Goal: Information Seeking & Learning: Understand process/instructions

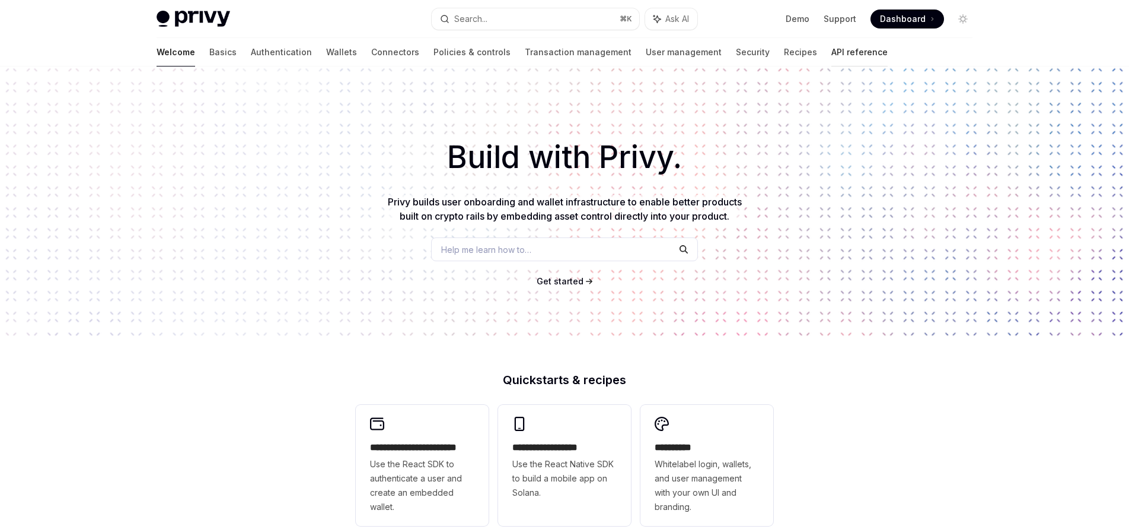
click at [832, 50] on link "API reference" at bounding box center [860, 52] width 56 height 28
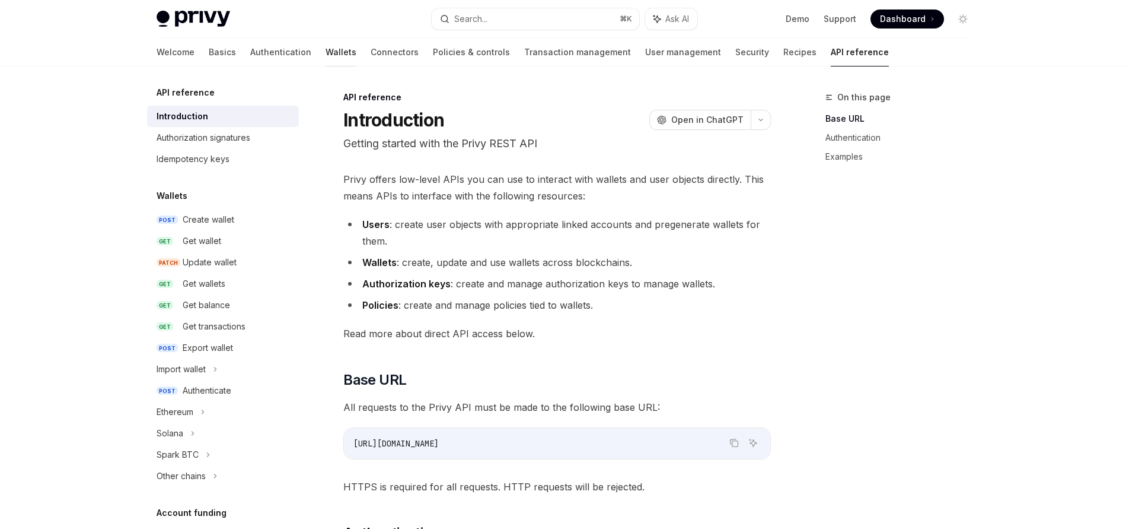
click at [326, 52] on link "Wallets" at bounding box center [341, 52] width 31 height 28
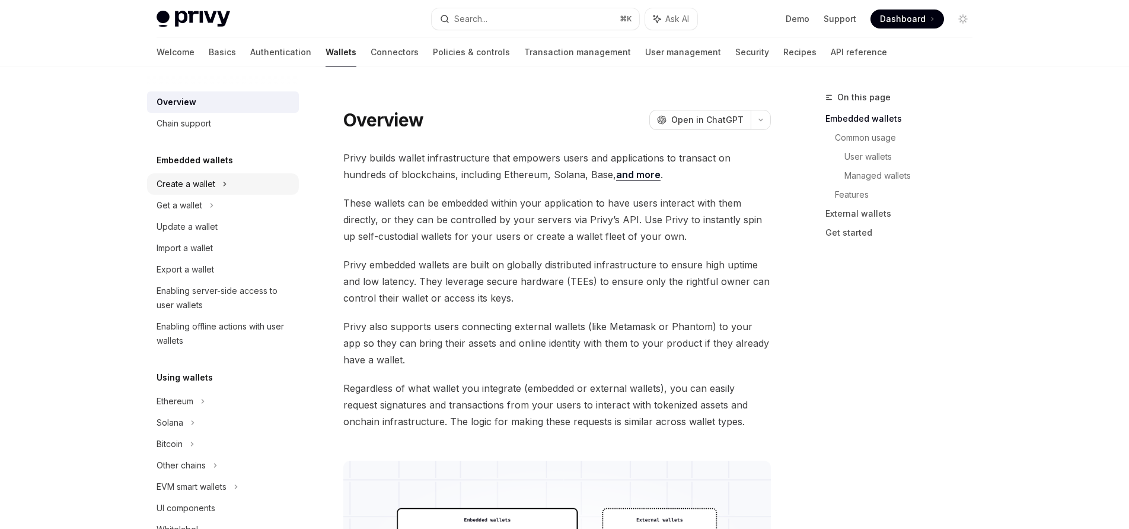
click at [202, 182] on div "Create a wallet" at bounding box center [186, 184] width 59 height 14
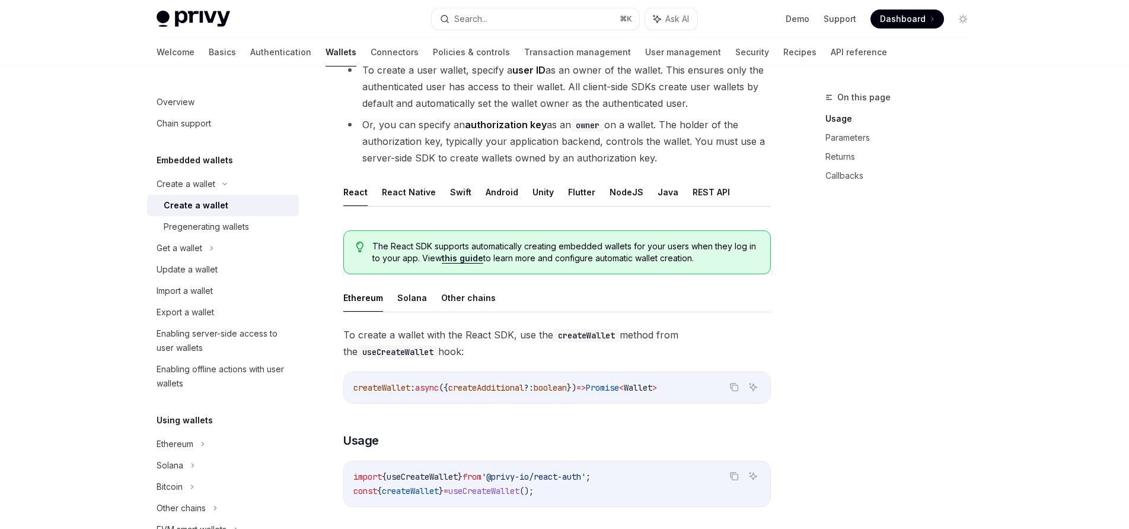
scroll to position [79, 0]
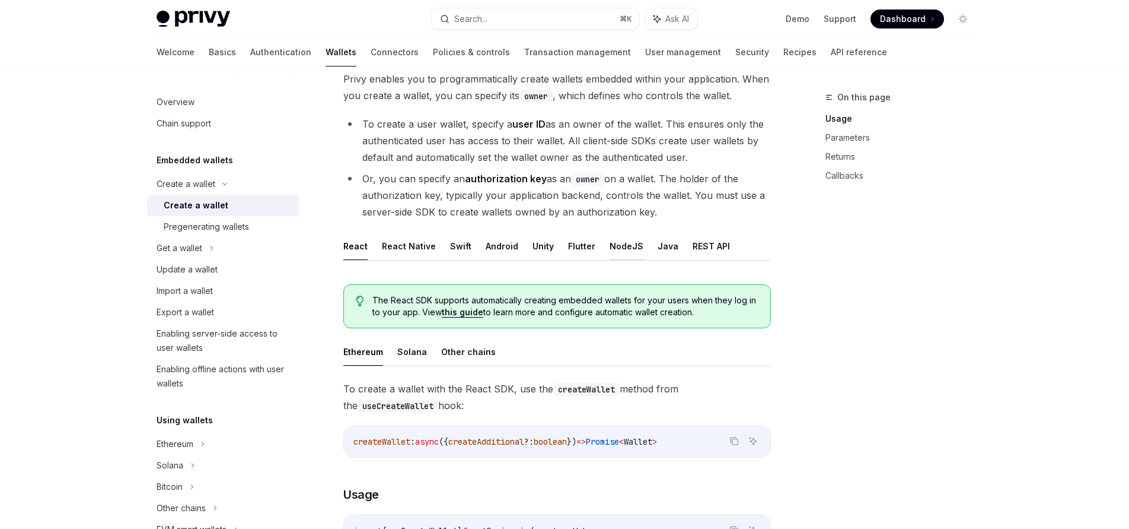
click at [610, 247] on button "NodeJS" at bounding box center [627, 246] width 34 height 28
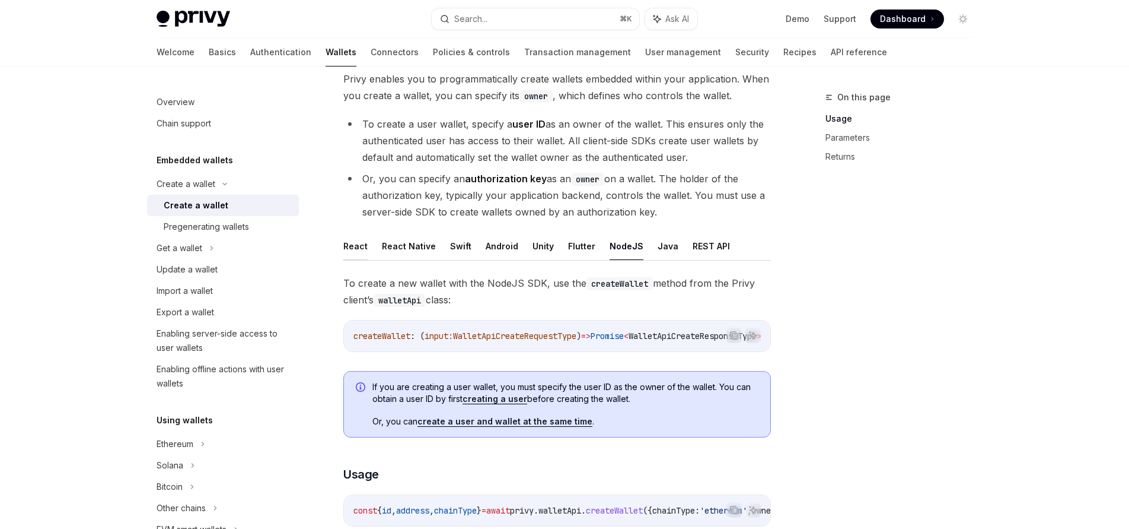
click at [358, 246] on button "React" at bounding box center [355, 246] width 24 height 28
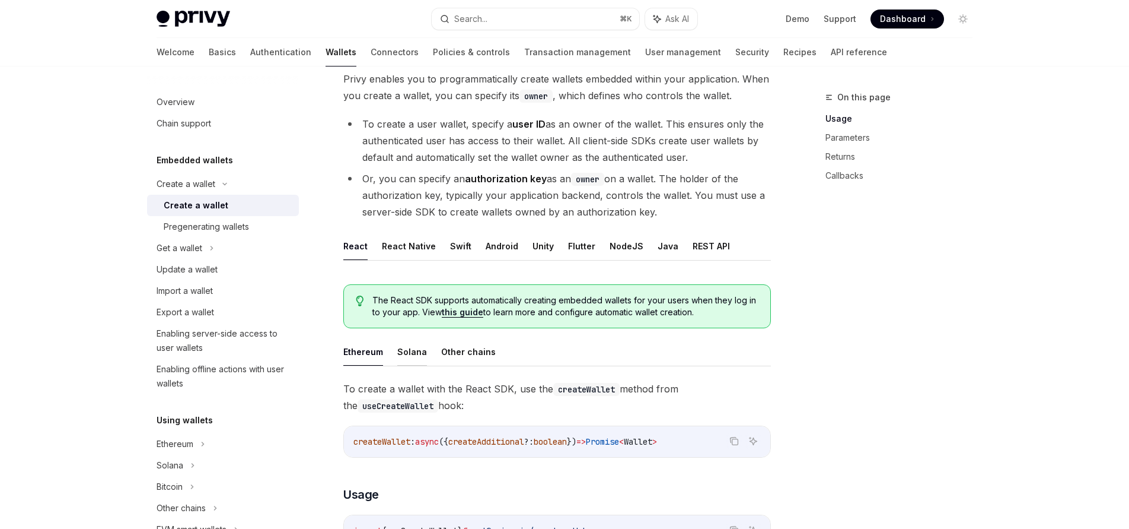
click at [416, 354] on button "Solana" at bounding box center [412, 352] width 30 height 28
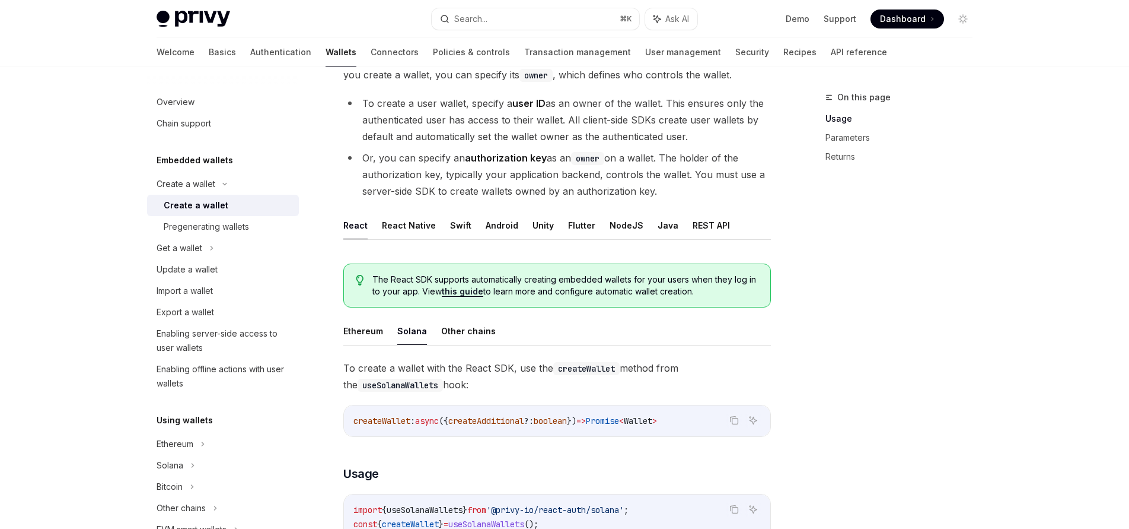
scroll to position [145, 0]
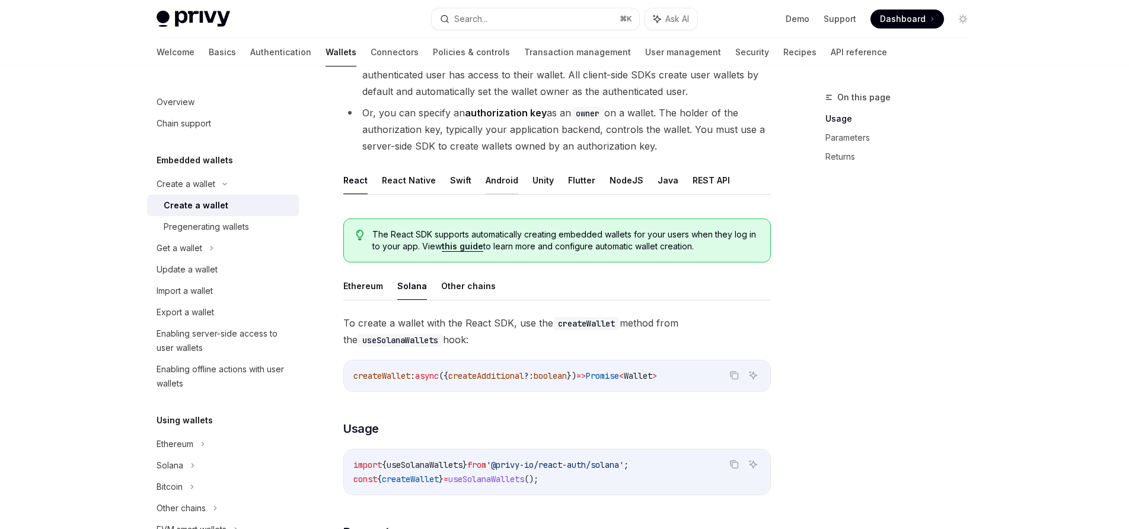
click at [501, 180] on button "Android" at bounding box center [502, 180] width 33 height 28
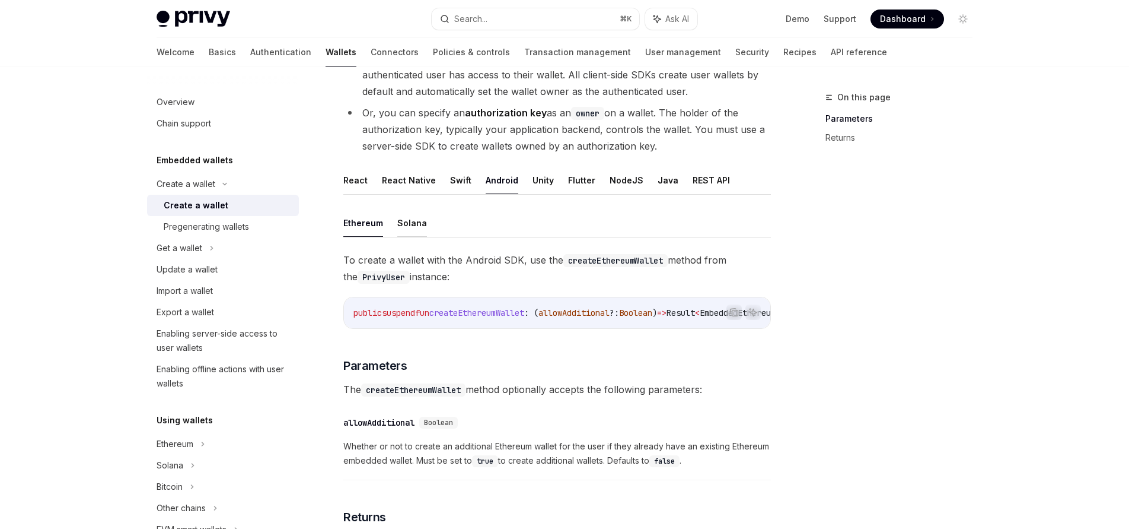
click at [412, 222] on button "Solana" at bounding box center [412, 223] width 30 height 28
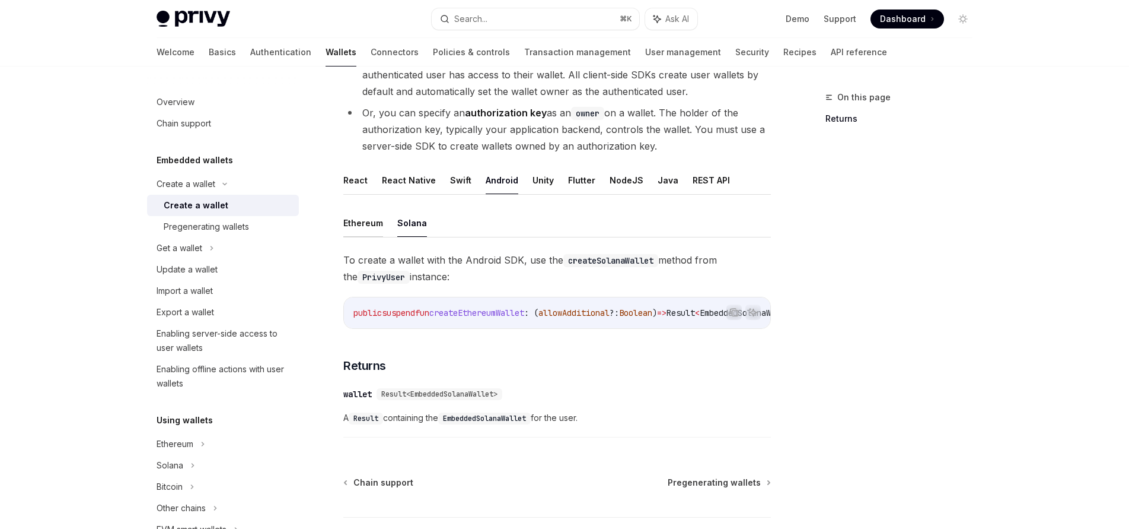
click at [373, 224] on button "Ethereum" at bounding box center [363, 223] width 40 height 28
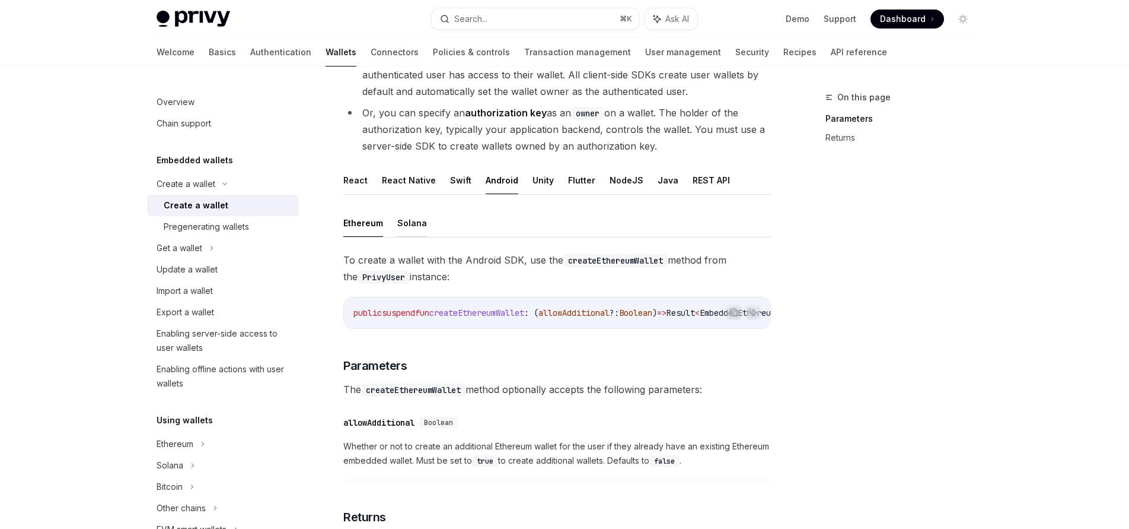
click at [399, 224] on button "Solana" at bounding box center [412, 223] width 30 height 28
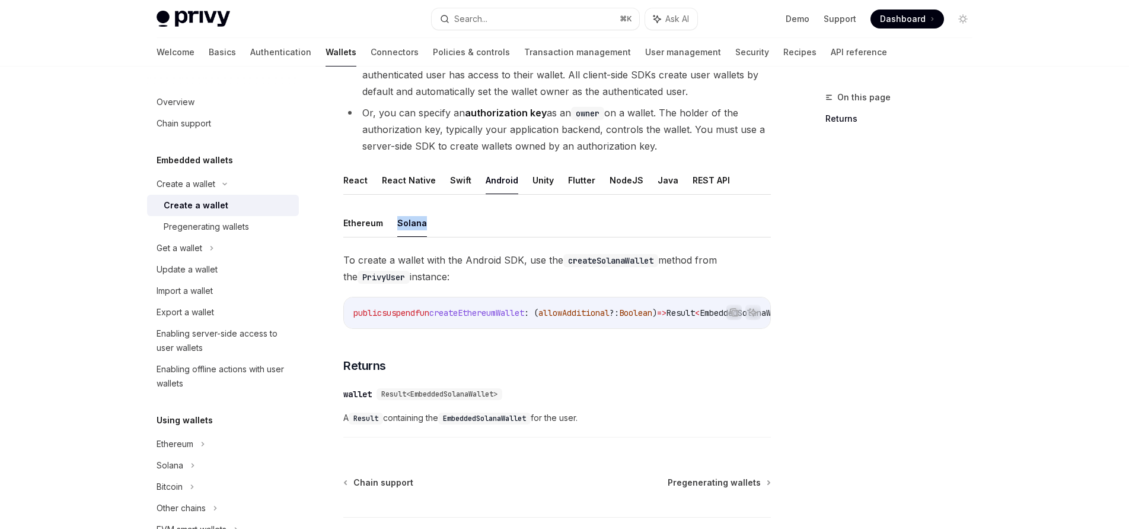
drag, startPoint x: 498, startPoint y: 227, endPoint x: 397, endPoint y: 221, distance: 101.0
click at [397, 221] on ul "Ethereum Solana" at bounding box center [557, 223] width 428 height 28
copy button "Solana"
click at [451, 178] on button "Swift" at bounding box center [460, 180] width 21 height 28
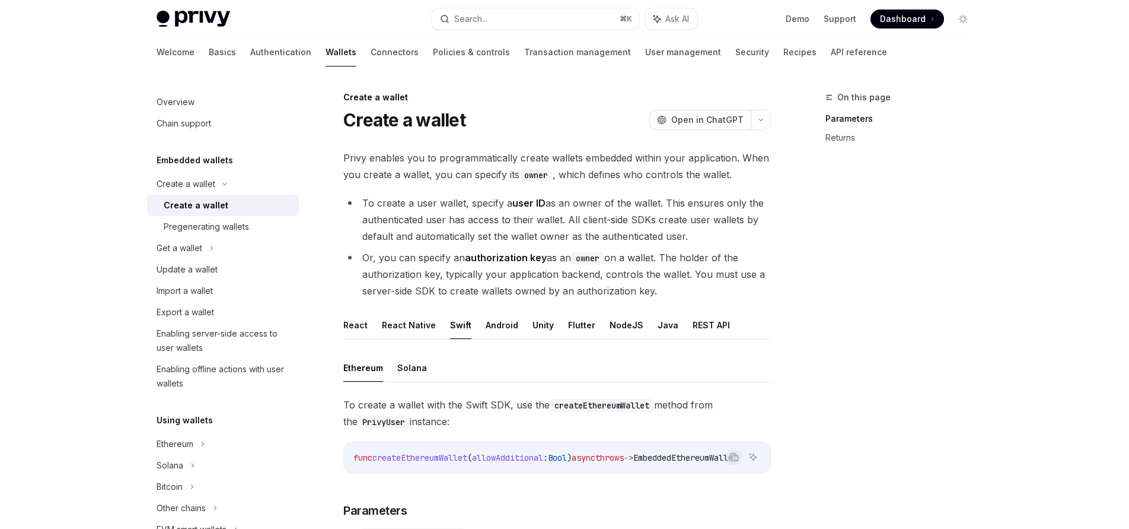
scroll to position [2, 0]
click at [408, 359] on button "Solana" at bounding box center [412, 365] width 30 height 28
click at [600, 328] on ul "React React Native Swift Android Unity Flutter NodeJS Java REST API" at bounding box center [557, 325] width 428 height 28
click at [581, 328] on button "Flutter" at bounding box center [581, 325] width 27 height 28
click at [634, 323] on ul "React React Native Swift Android Unity Flutter NodeJS Java REST API" at bounding box center [557, 325] width 428 height 28
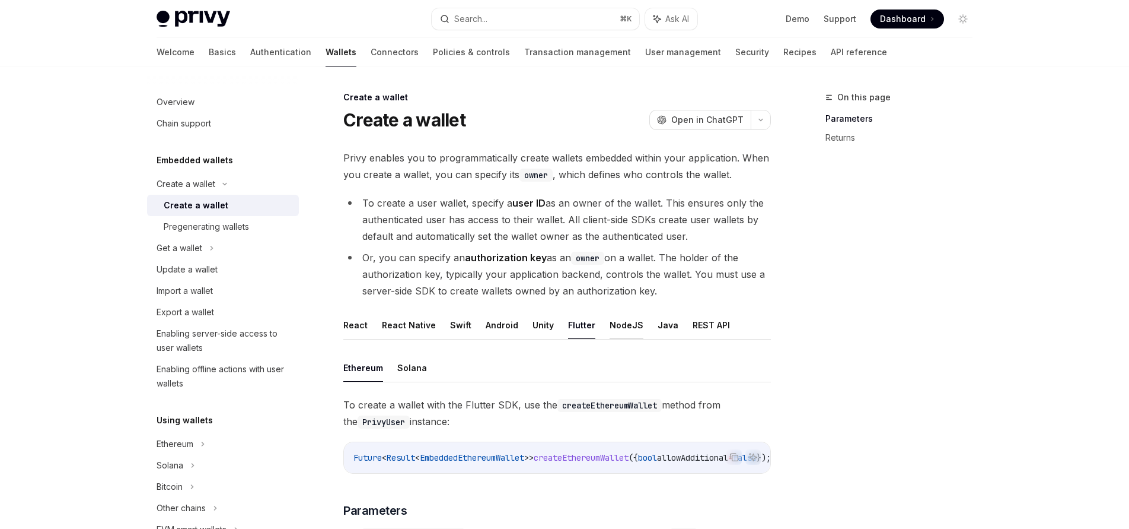
click at [622, 327] on button "NodeJS" at bounding box center [627, 325] width 34 height 28
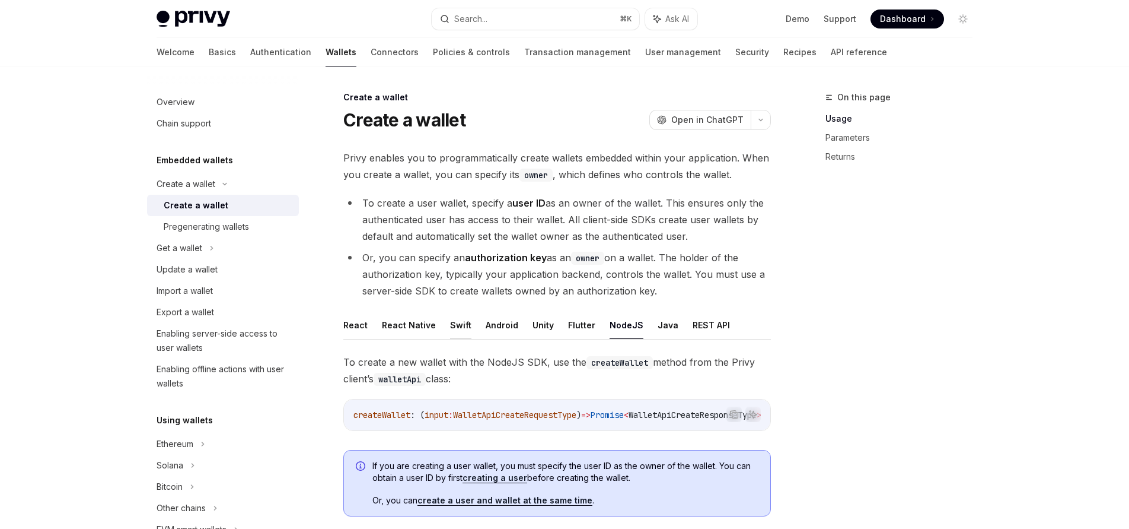
click at [452, 326] on button "Swift" at bounding box center [460, 325] width 21 height 28
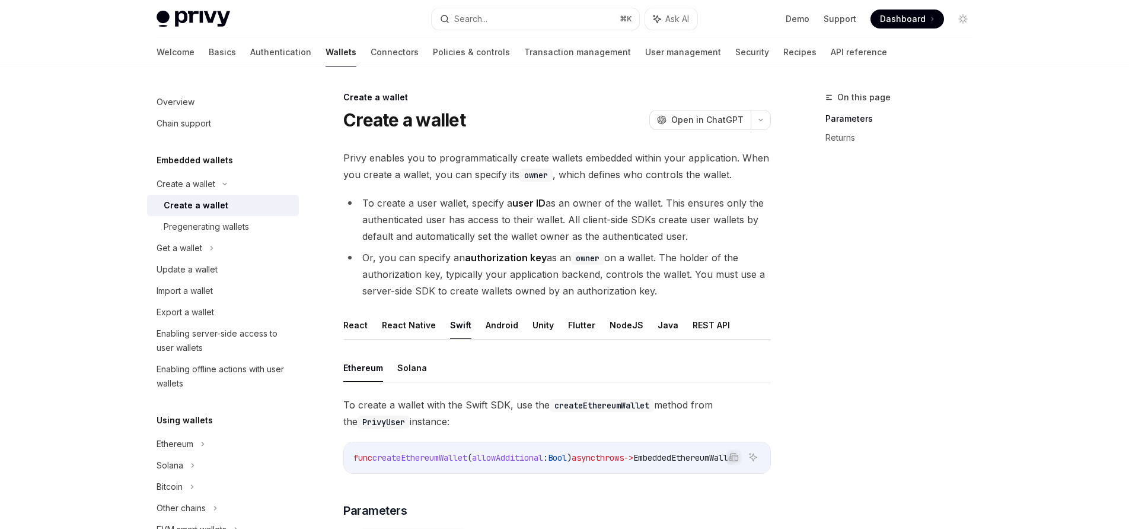
click at [430, 456] on span "createEthereumWallet" at bounding box center [420, 457] width 95 height 11
click at [431, 455] on span "createEthereumWallet" at bounding box center [420, 457] width 95 height 11
copy span "createEthereumWallet"
click at [413, 373] on button "Solana" at bounding box center [412, 368] width 30 height 28
click at [416, 460] on span "createSolanaWallet" at bounding box center [415, 457] width 85 height 11
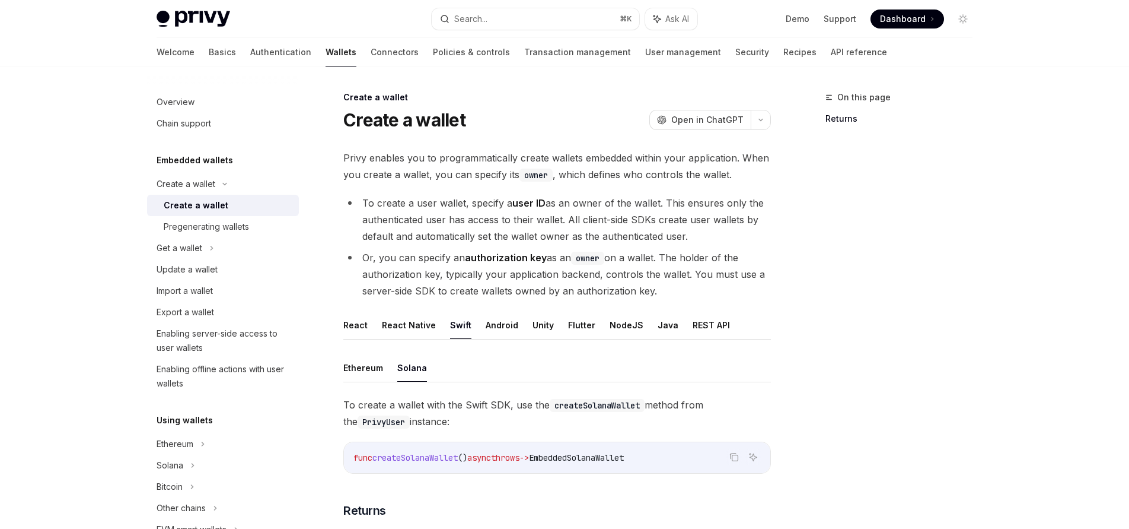
click at [416, 460] on span "createSolanaWallet" at bounding box center [415, 457] width 85 height 11
copy span "createSolanaWallet"
click at [195, 122] on div "Chain support" at bounding box center [184, 123] width 55 height 14
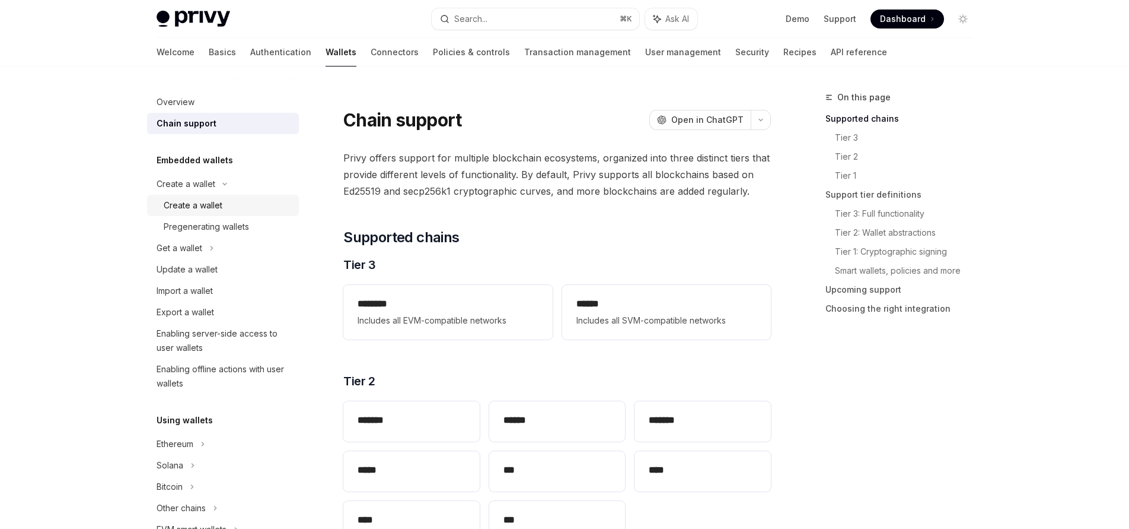
click at [171, 203] on div "Create a wallet" at bounding box center [193, 205] width 59 height 14
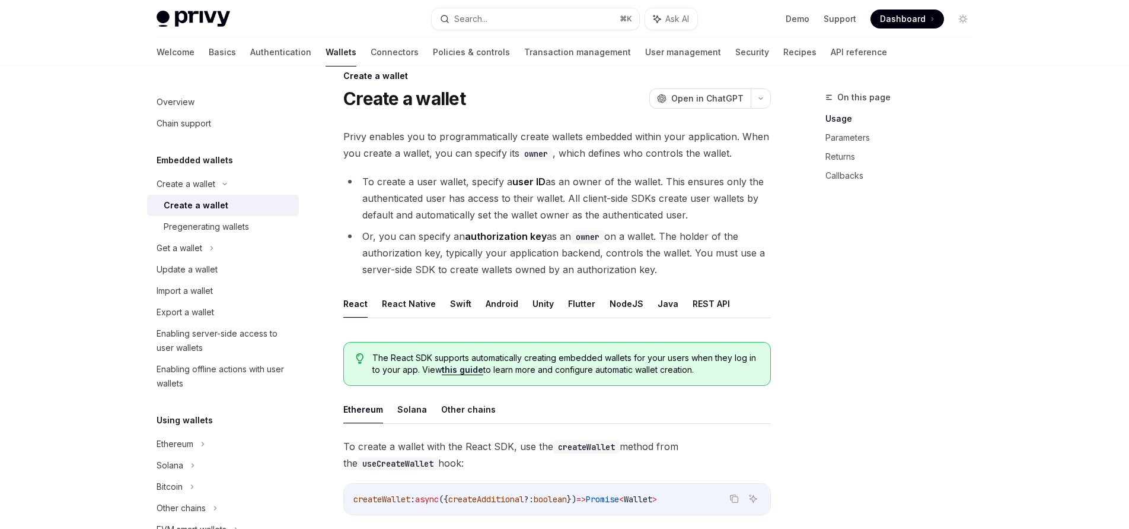
scroll to position [101, 0]
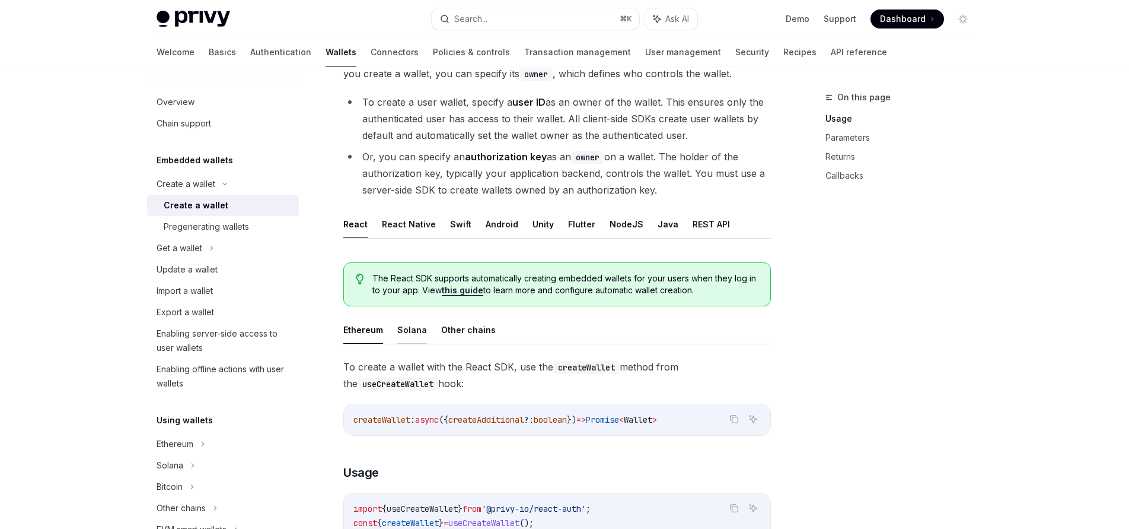
click at [401, 332] on button "Solana" at bounding box center [412, 330] width 30 height 28
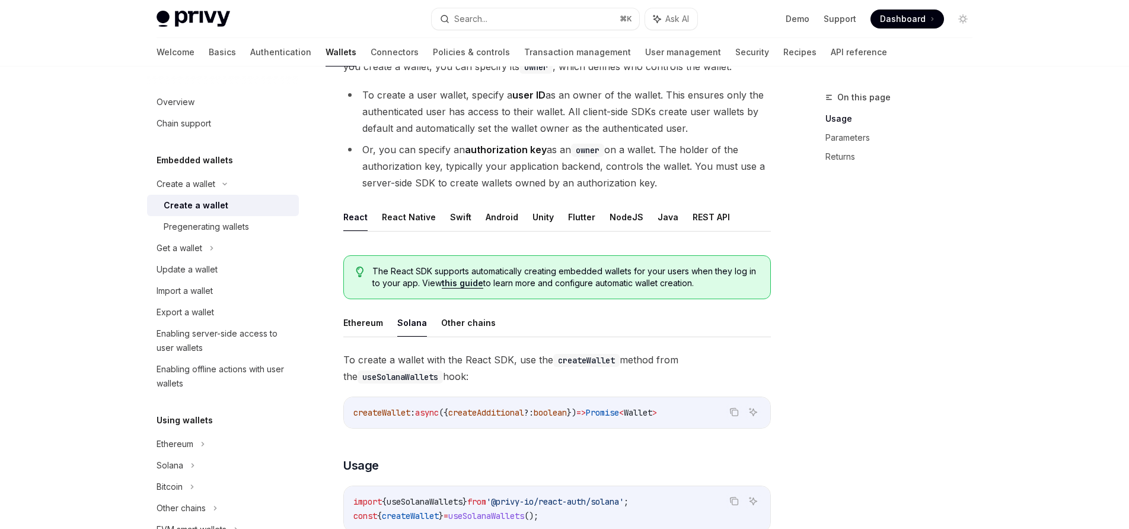
scroll to position [116, 0]
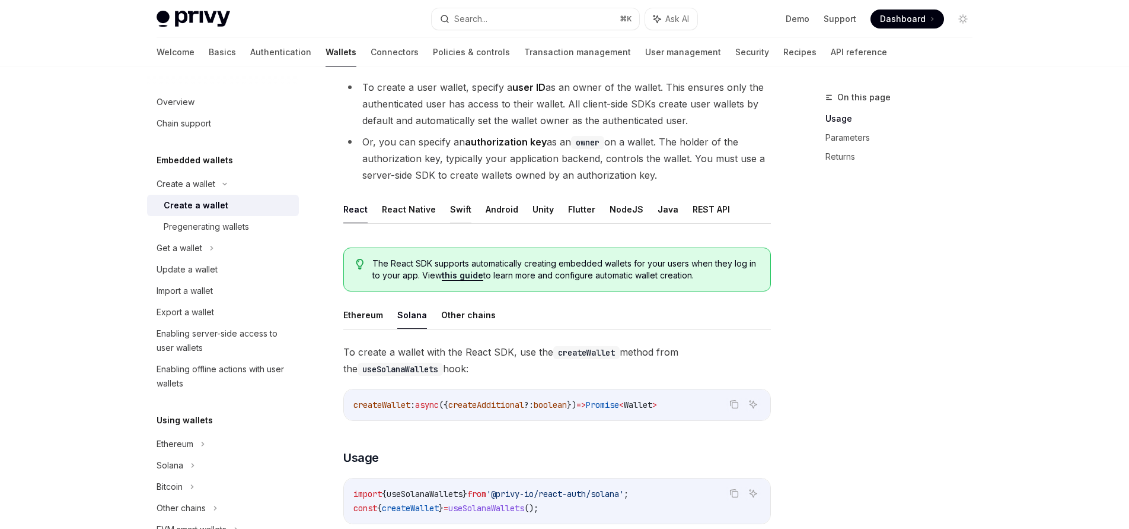
click at [459, 209] on button "Swift" at bounding box center [460, 209] width 21 height 28
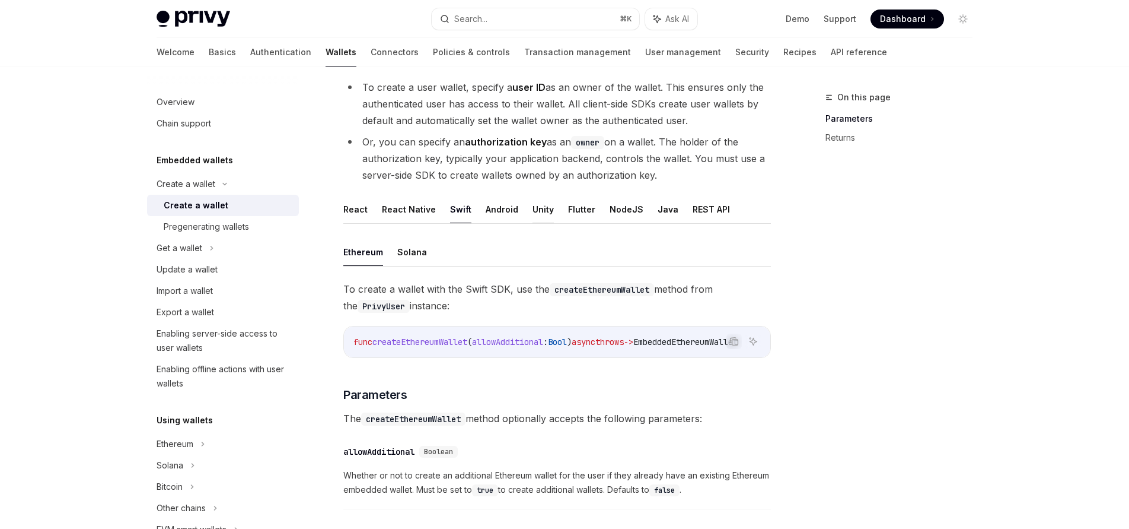
click at [542, 212] on button "Unity" at bounding box center [543, 209] width 21 height 28
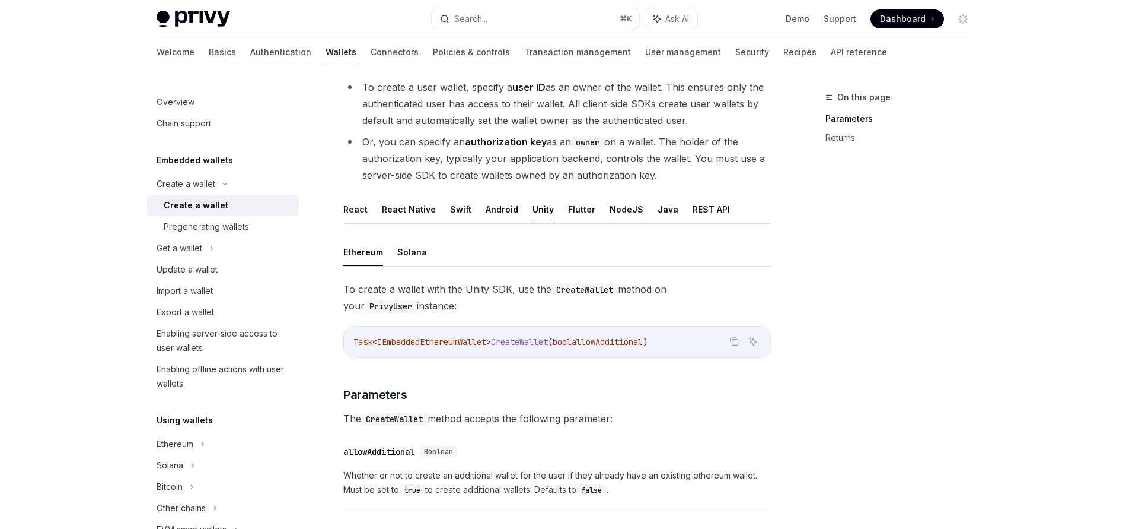
click at [610, 208] on button "NodeJS" at bounding box center [627, 209] width 34 height 28
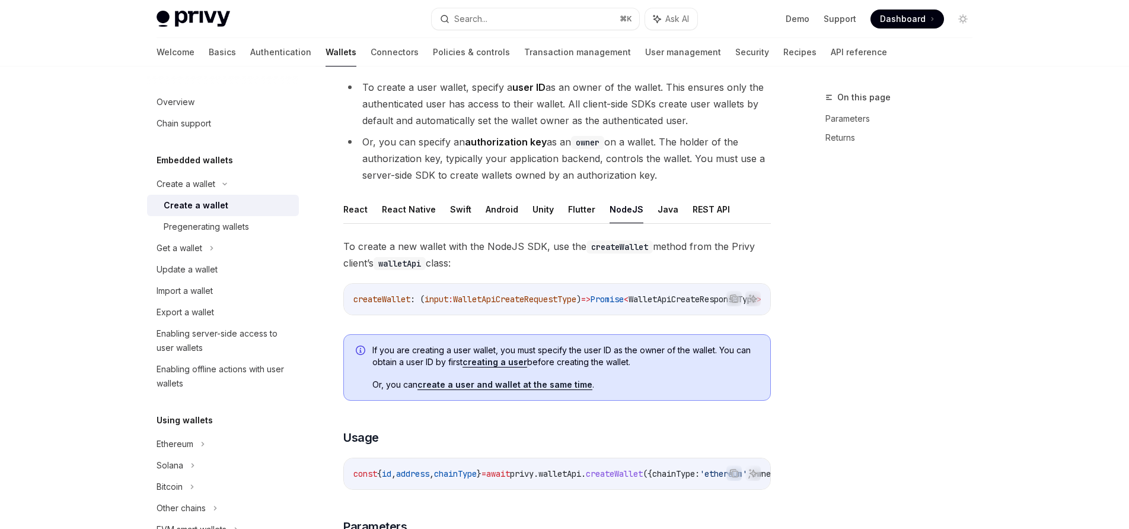
type textarea "*"
